Goal: Navigation & Orientation: Find specific page/section

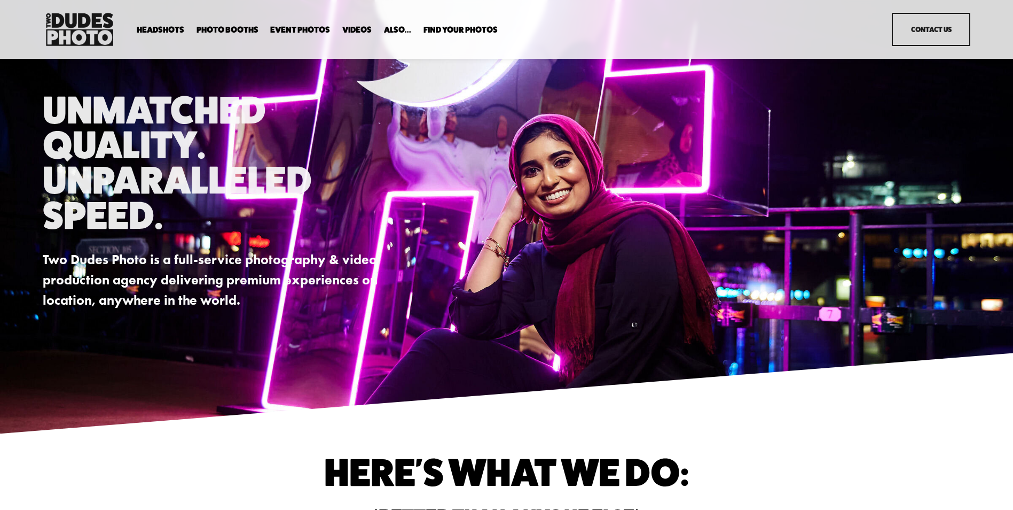
click at [0, 0] on span "Expo Headshots" at bounding box center [0, 0] width 0 height 0
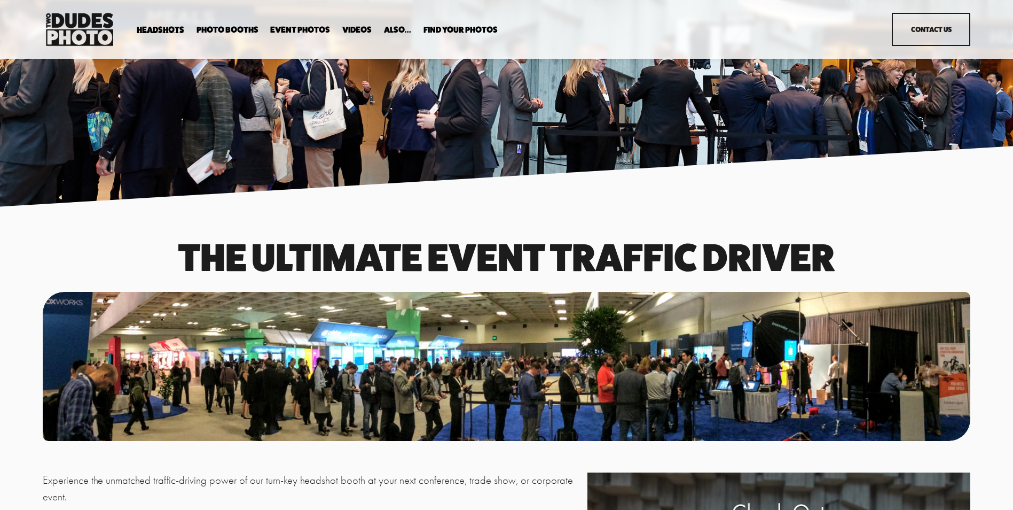
click at [0, 0] on span "In Your Office" at bounding box center [0, 0] width 0 height 0
